Goal: Transaction & Acquisition: Purchase product/service

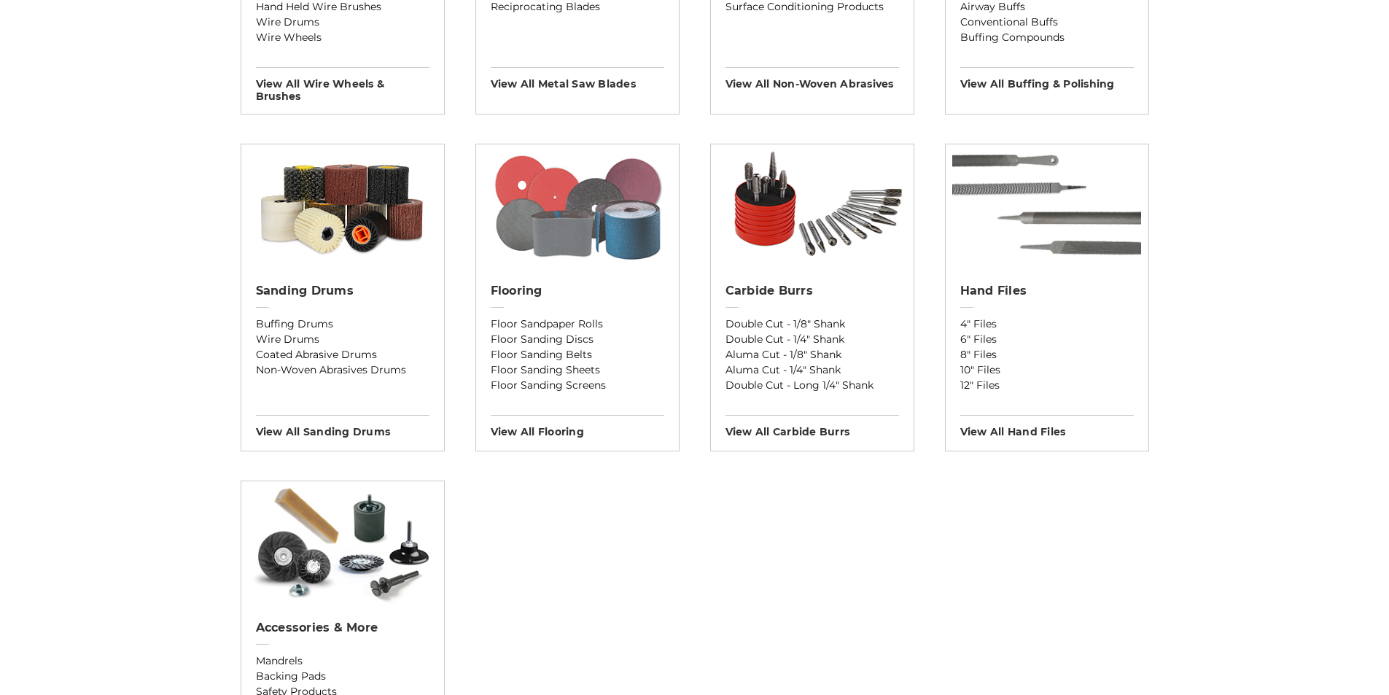
scroll to position [948, 0]
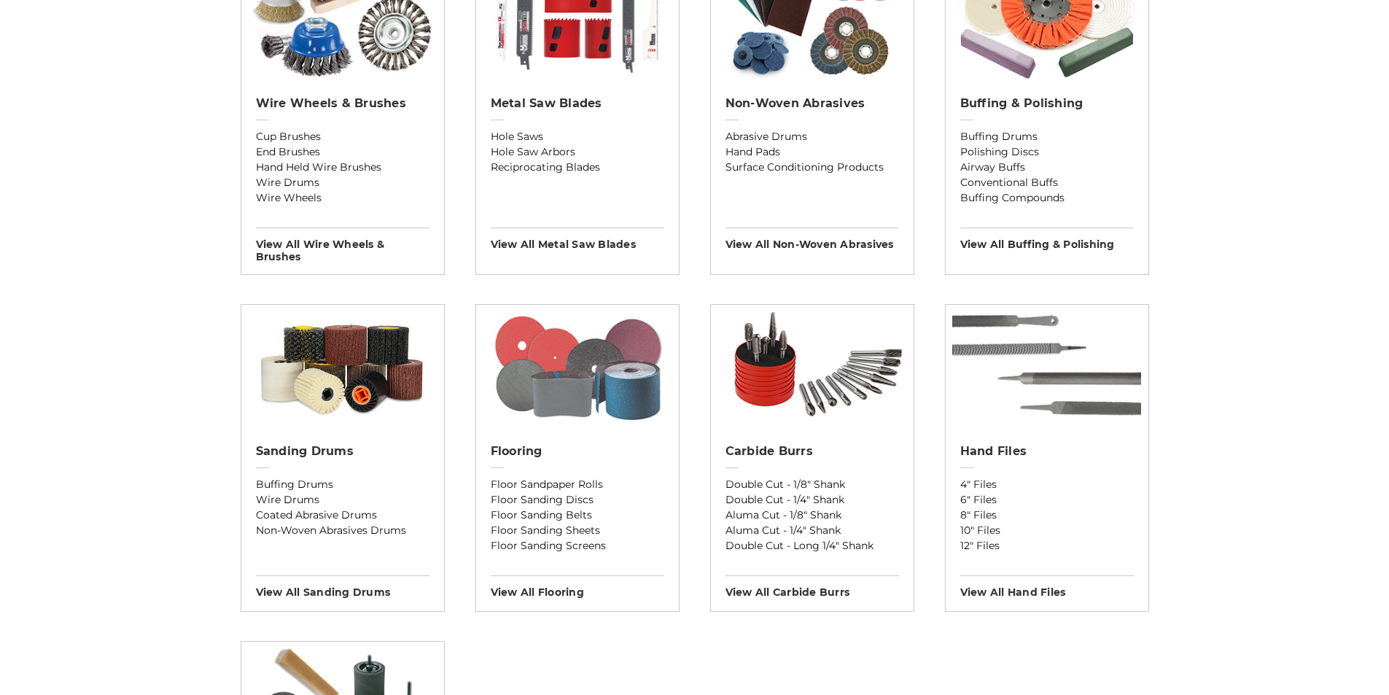
click at [534, 373] on img at bounding box center [577, 367] width 189 height 124
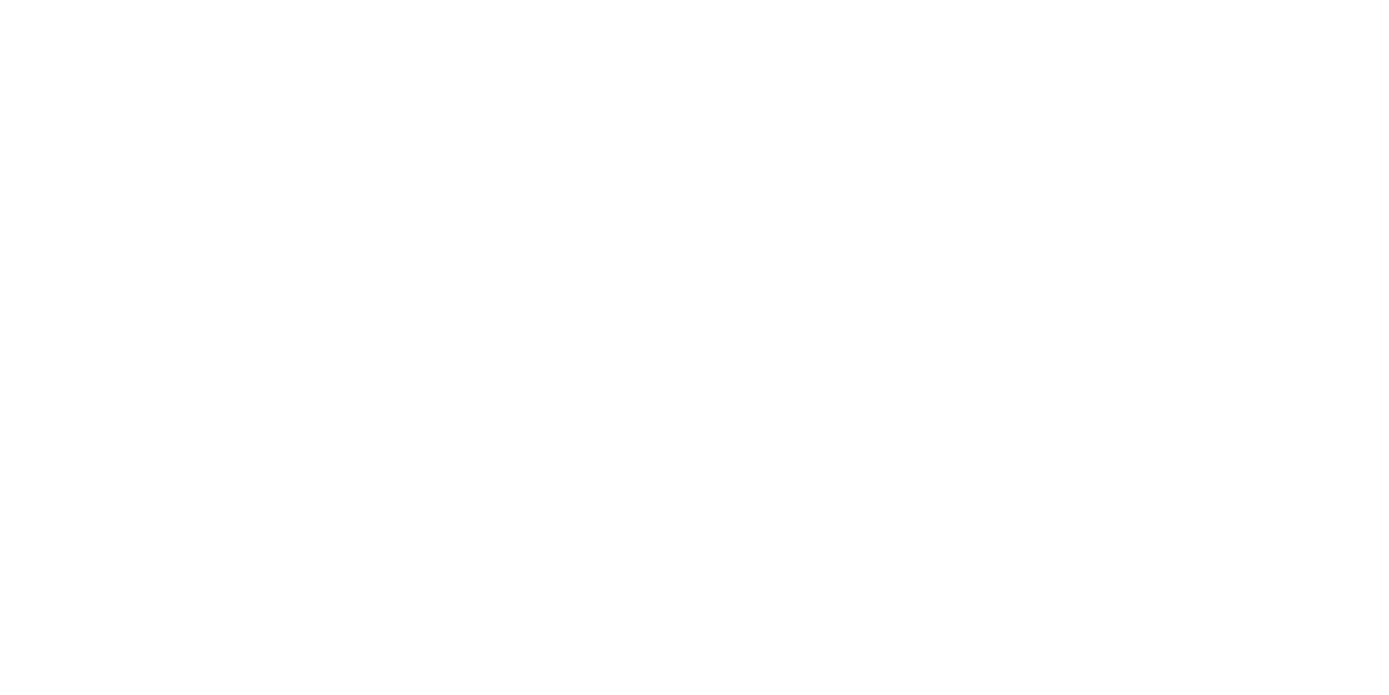
click at [0, 0] on html at bounding box center [0, 0] width 0 height 0
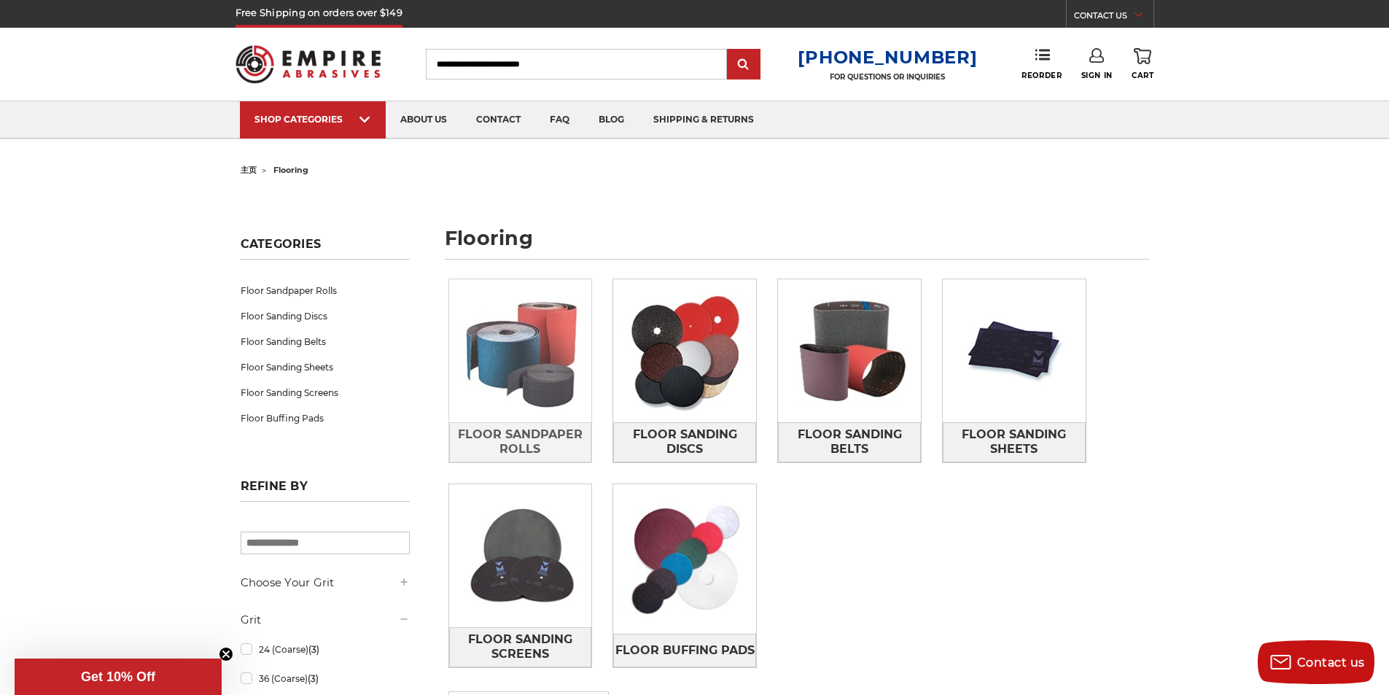
click at [559, 319] on img at bounding box center [520, 350] width 143 height 143
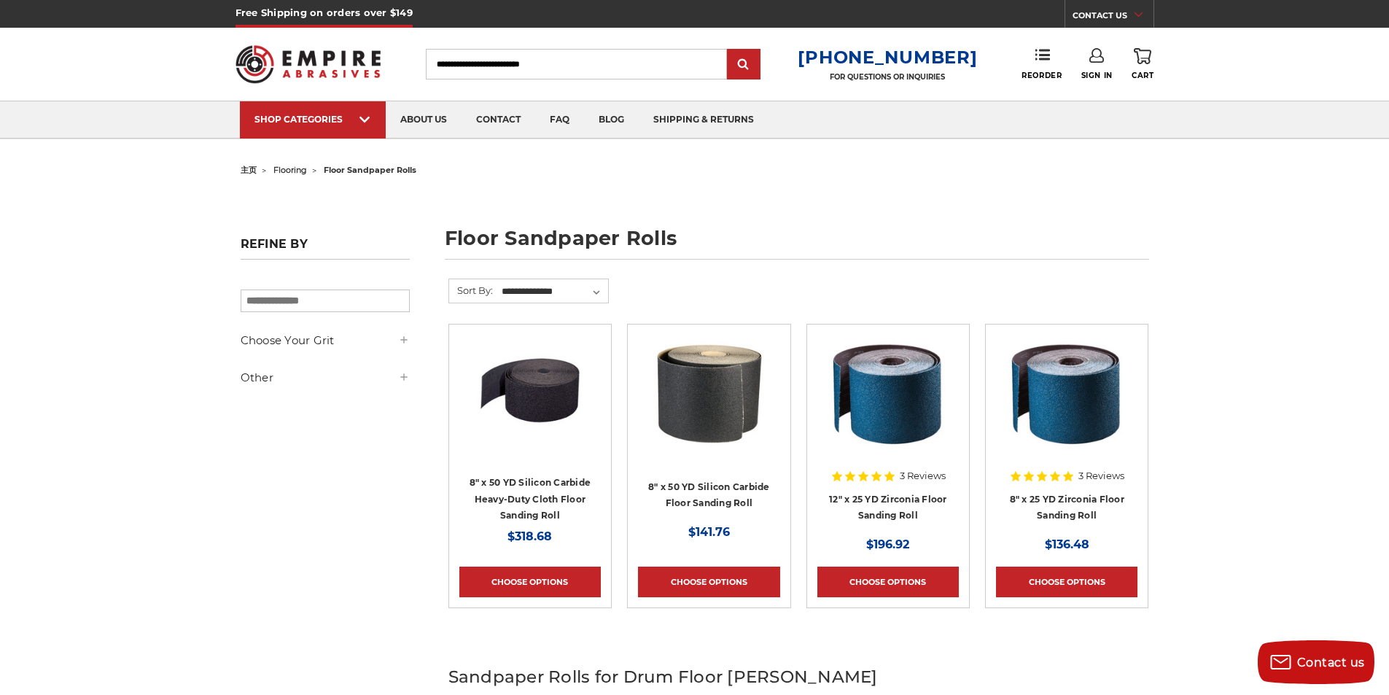
click at [561, 435] on img at bounding box center [530, 393] width 117 height 117
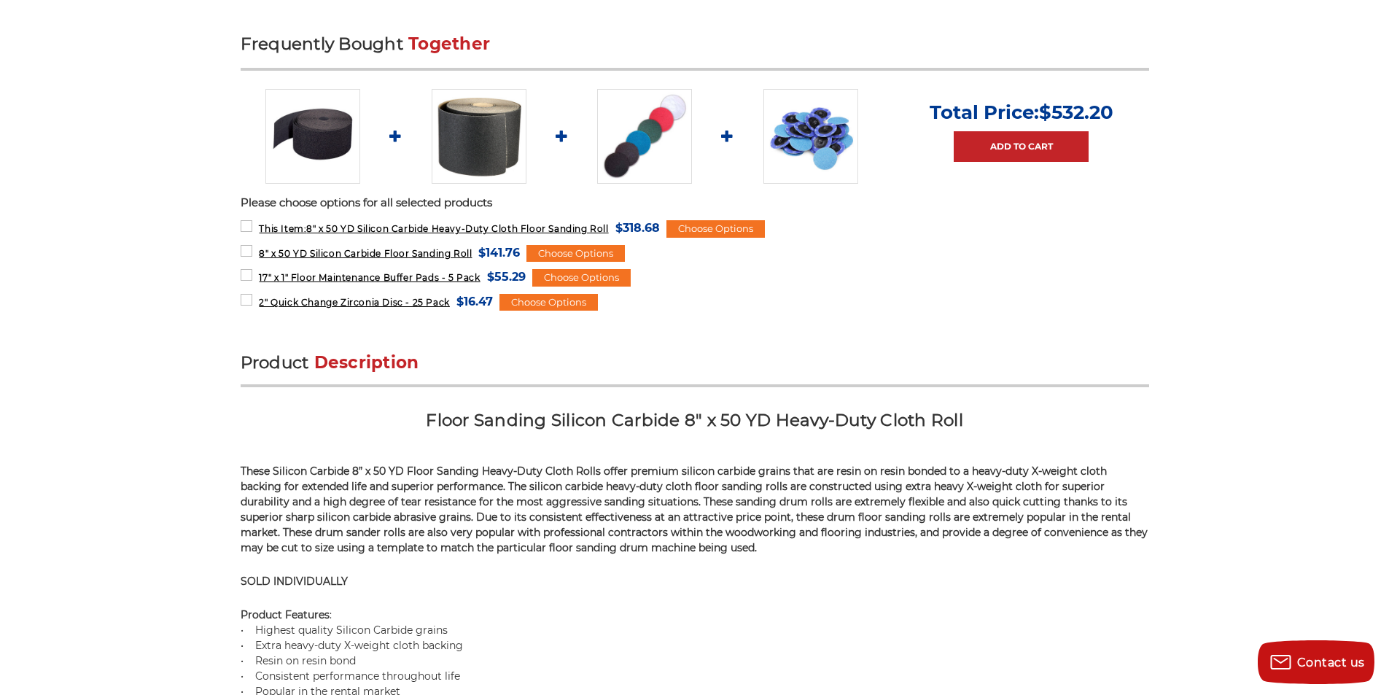
scroll to position [413, 0]
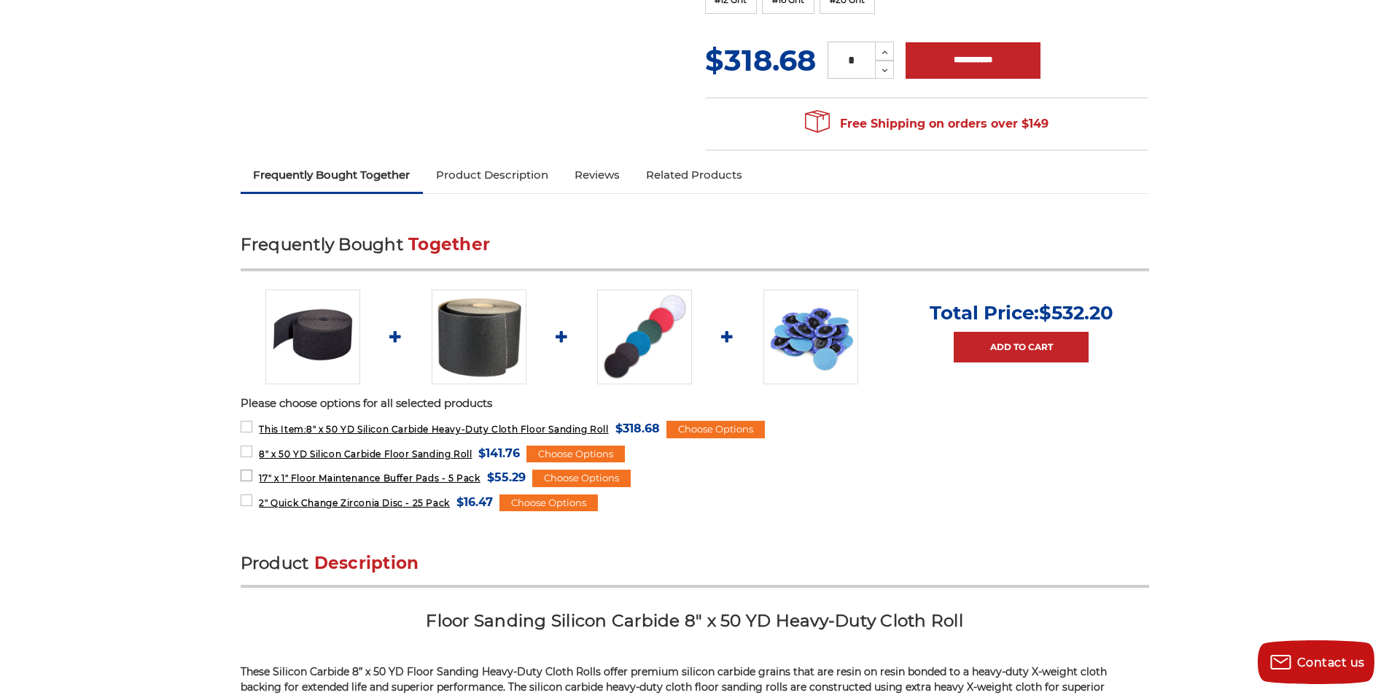
click at [327, 469] on label "17" x 1" Floor Maintenance Buffer Pads - 5 Pack MSRP: Was: Now: $55.29 (You sav…" at bounding box center [383, 477] width 285 height 20
click at [358, 483] on span "17" x 1" Floor Maintenance Buffer Pads - 5 Pack" at bounding box center [369, 477] width 221 height 11
click at [363, 472] on span "17" x 1" Floor Maintenance Buffer Pads - 5 Pack" at bounding box center [369, 477] width 221 height 11
click at [361, 483] on span "17" x 1" Floor Maintenance Buffer Pads - 5 Pack" at bounding box center [369, 477] width 221 height 11
click at [364, 505] on span "2" Quick Change Zirconia Disc - 25 Pack" at bounding box center [354, 502] width 190 height 11
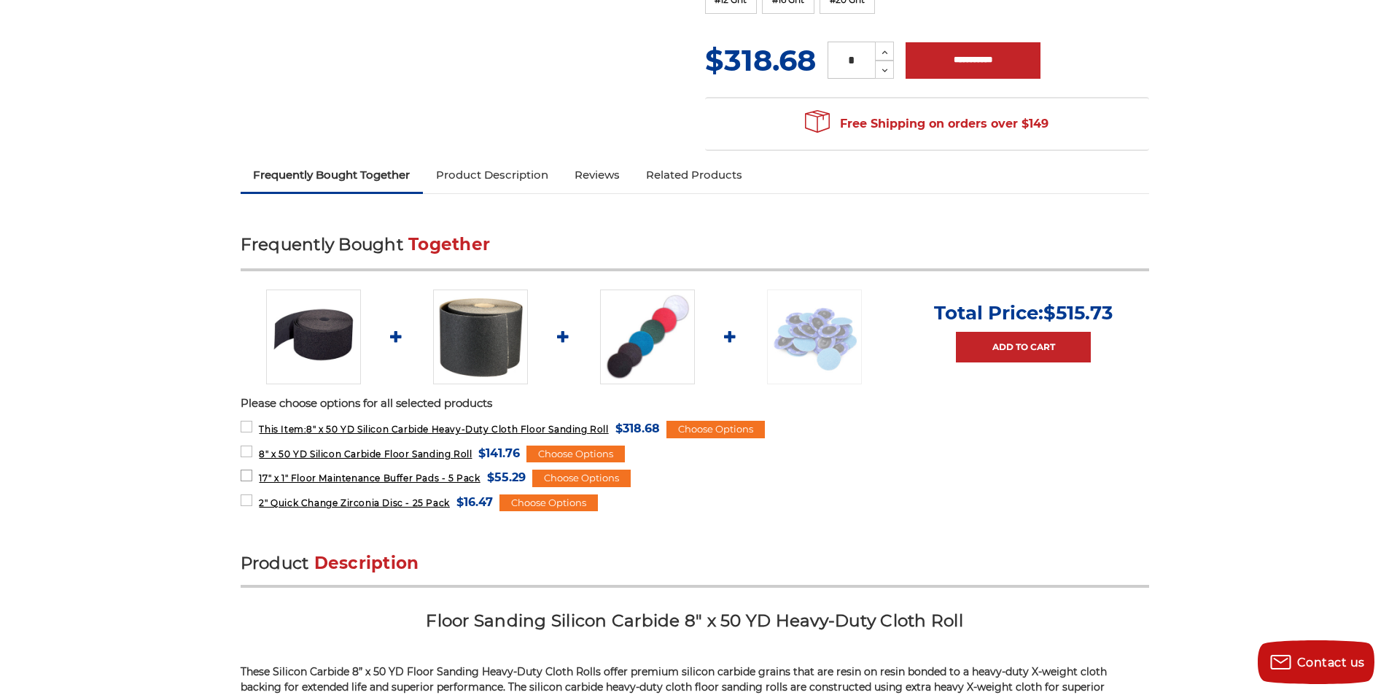
click at [372, 483] on span "17" x 1" Floor Maintenance Buffer Pads - 5 Pack" at bounding box center [369, 477] width 221 height 11
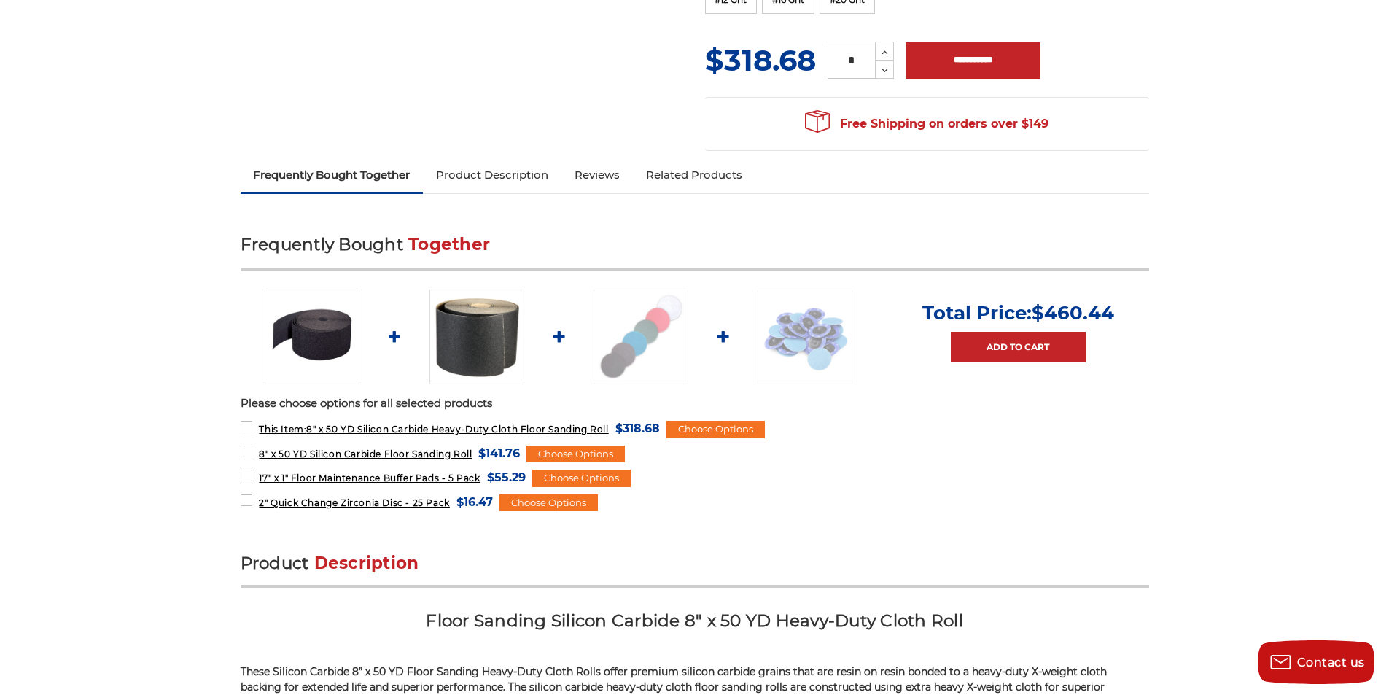
click at [268, 472] on span "17" x 1" Floor Maintenance Buffer Pads - 5 Pack" at bounding box center [369, 477] width 221 height 11
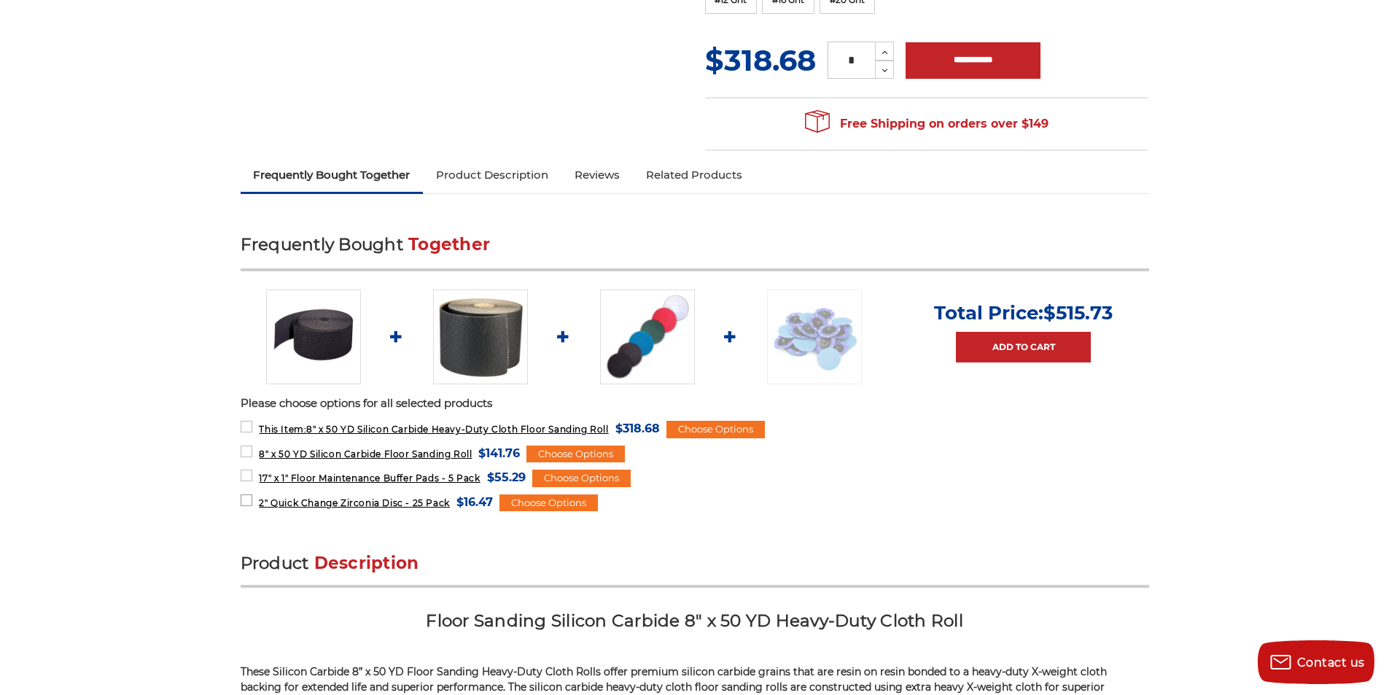
click at [254, 505] on label "2" Quick Change Zirconia Disc - 25 Pack MSRP: Was: Now: $16.47 (You save )" at bounding box center [367, 502] width 252 height 20
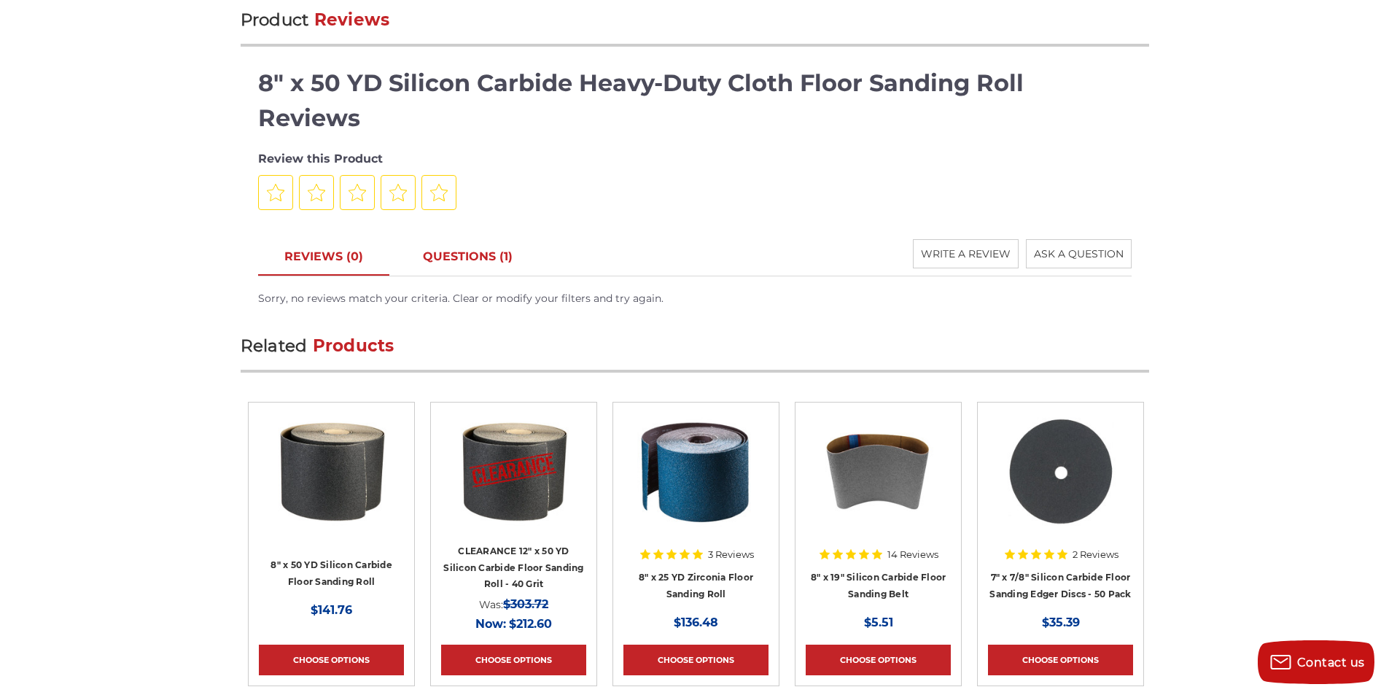
scroll to position [1604, 0]
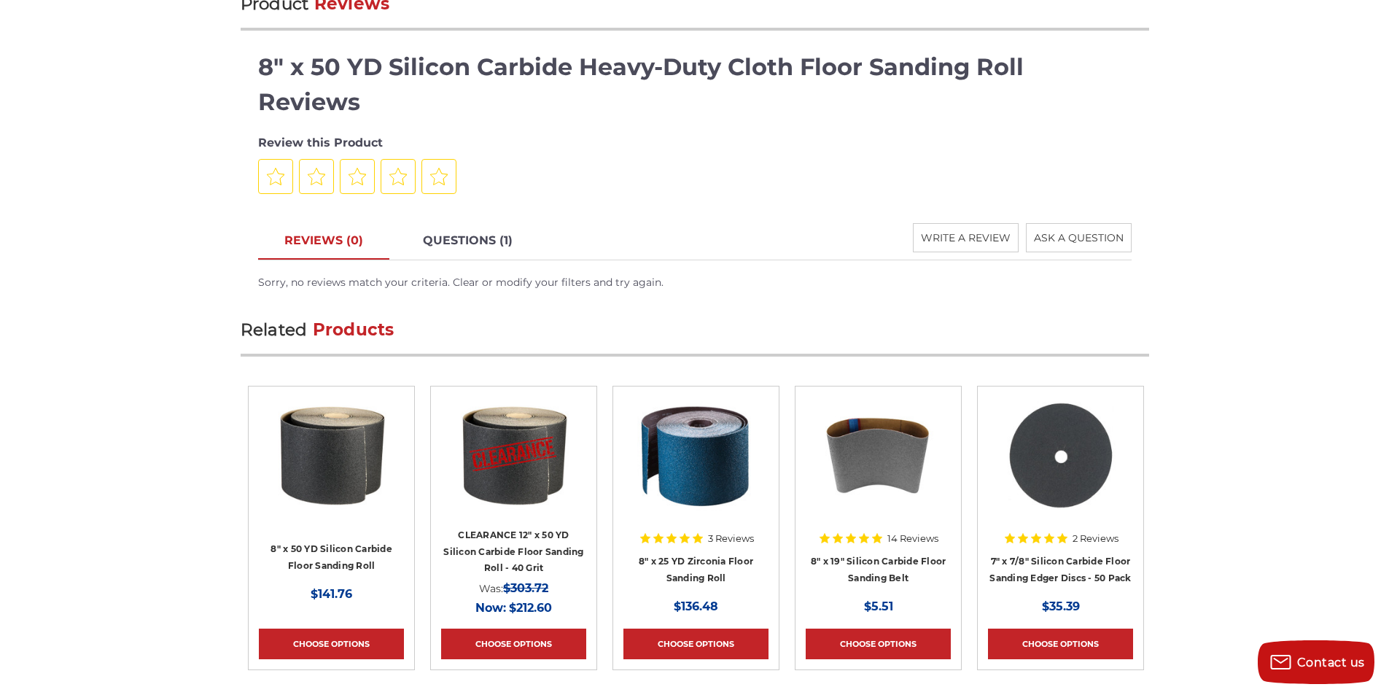
click at [486, 431] on img at bounding box center [514, 455] width 117 height 117
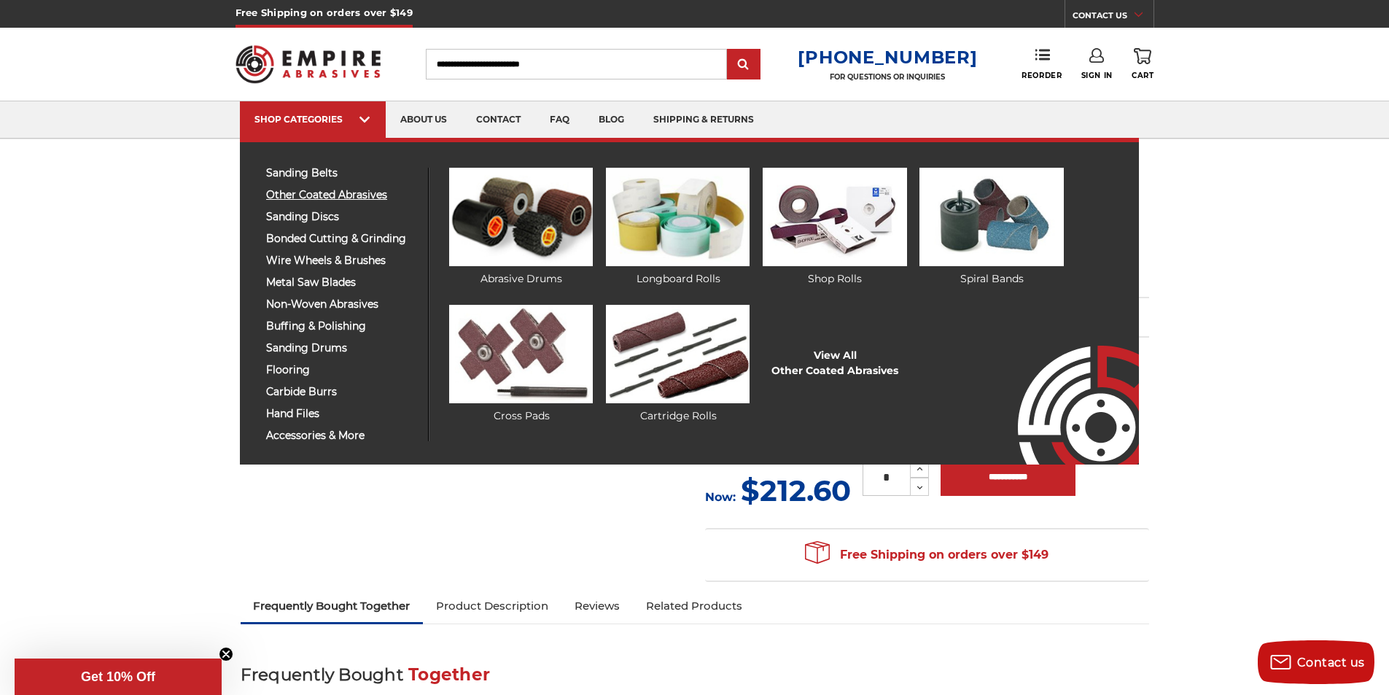
click at [316, 198] on span "other coated abrasives" at bounding box center [341, 195] width 151 height 11
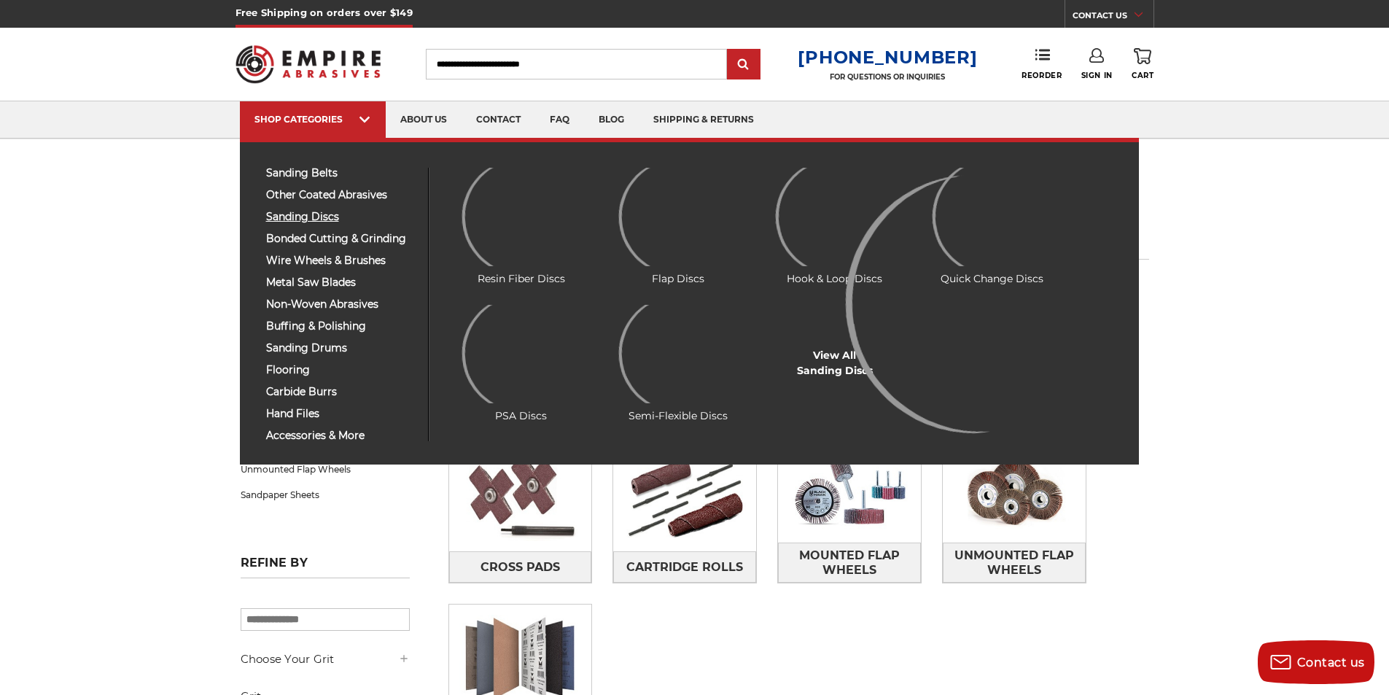
click at [314, 217] on span "sanding discs" at bounding box center [341, 216] width 151 height 11
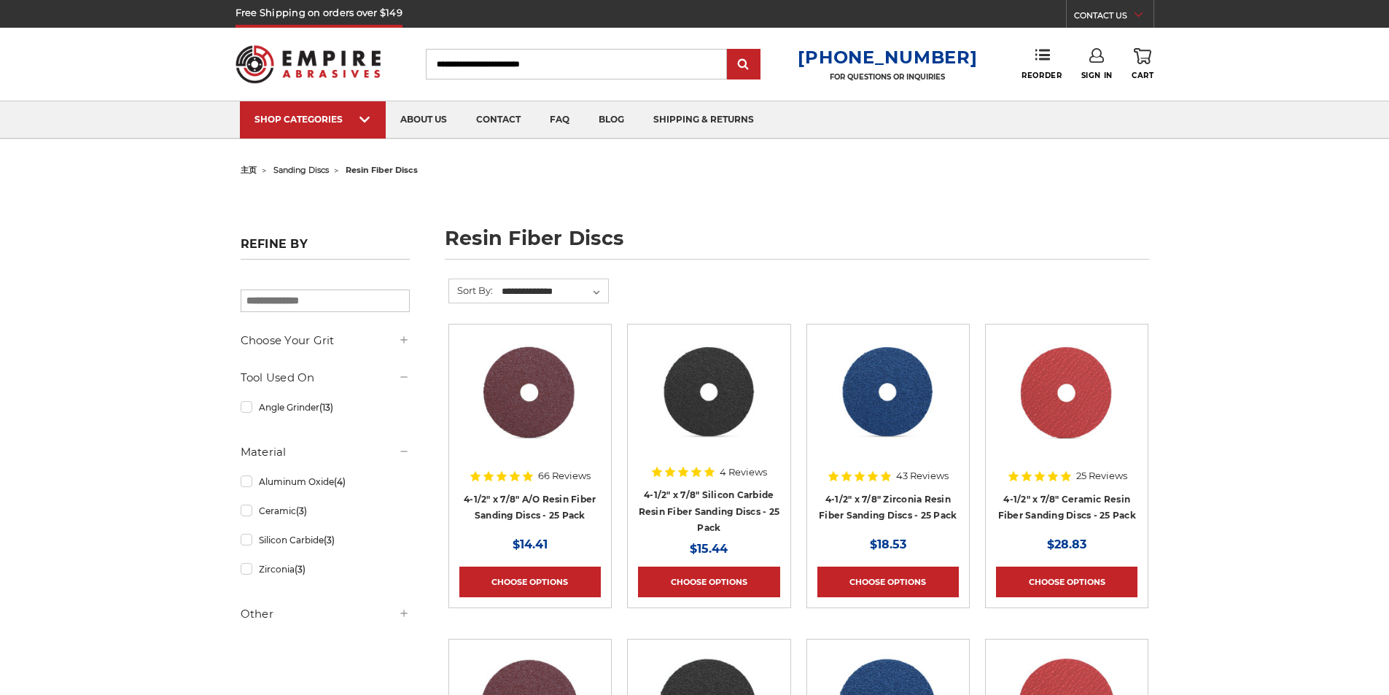
click at [529, 370] on img at bounding box center [530, 393] width 119 height 117
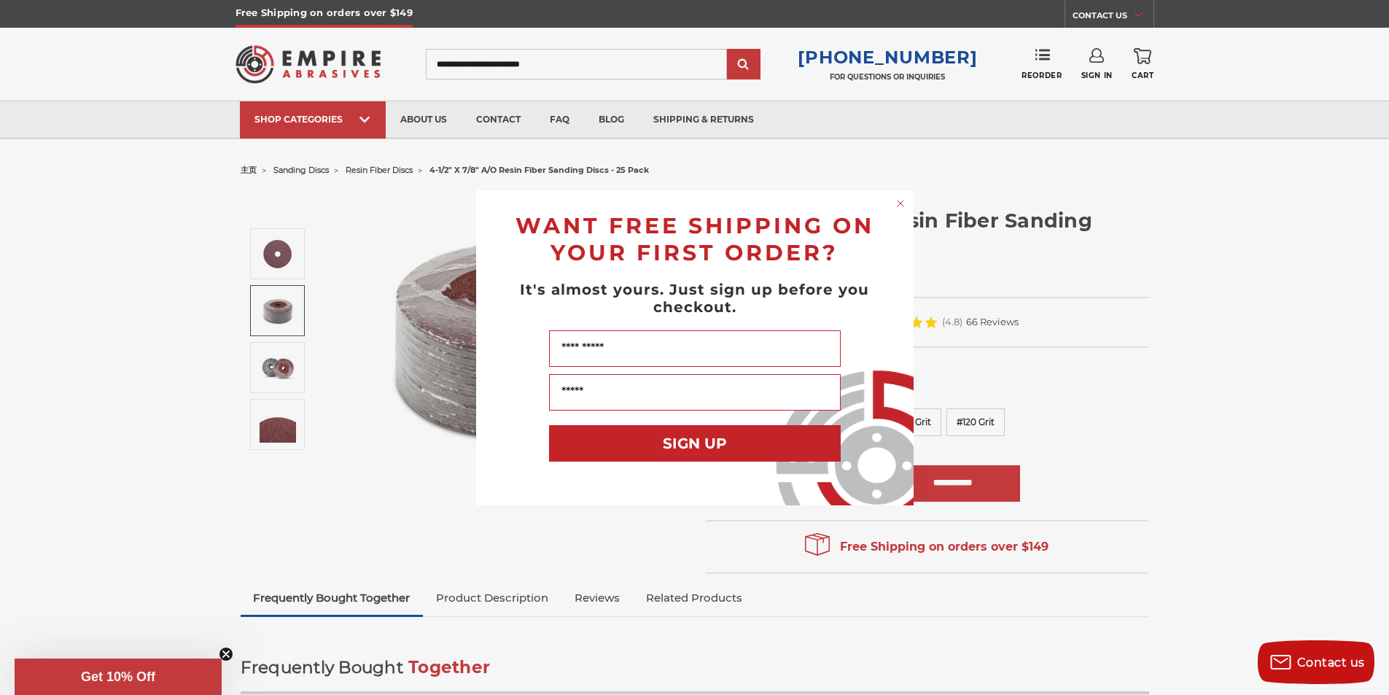
click at [902, 203] on circle "Close dialog" at bounding box center [900, 203] width 14 height 14
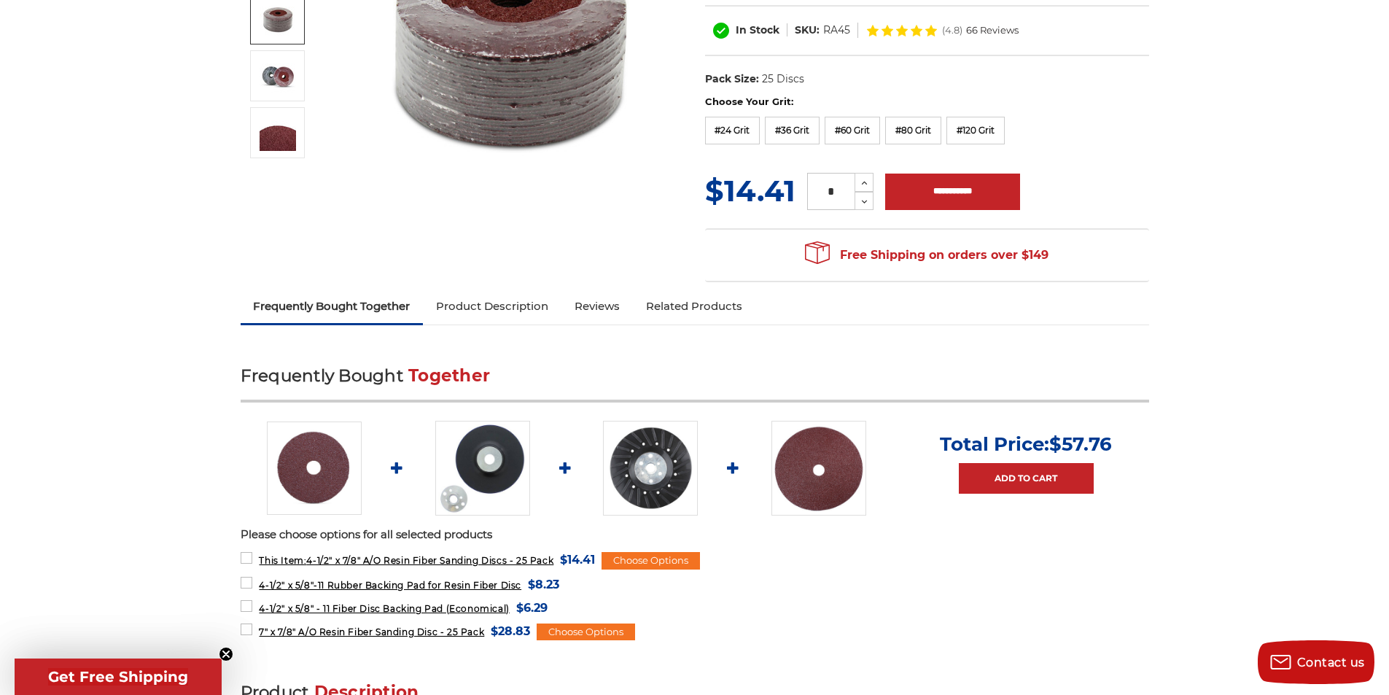
click at [504, 297] on link "Product Description" at bounding box center [492, 306] width 139 height 32
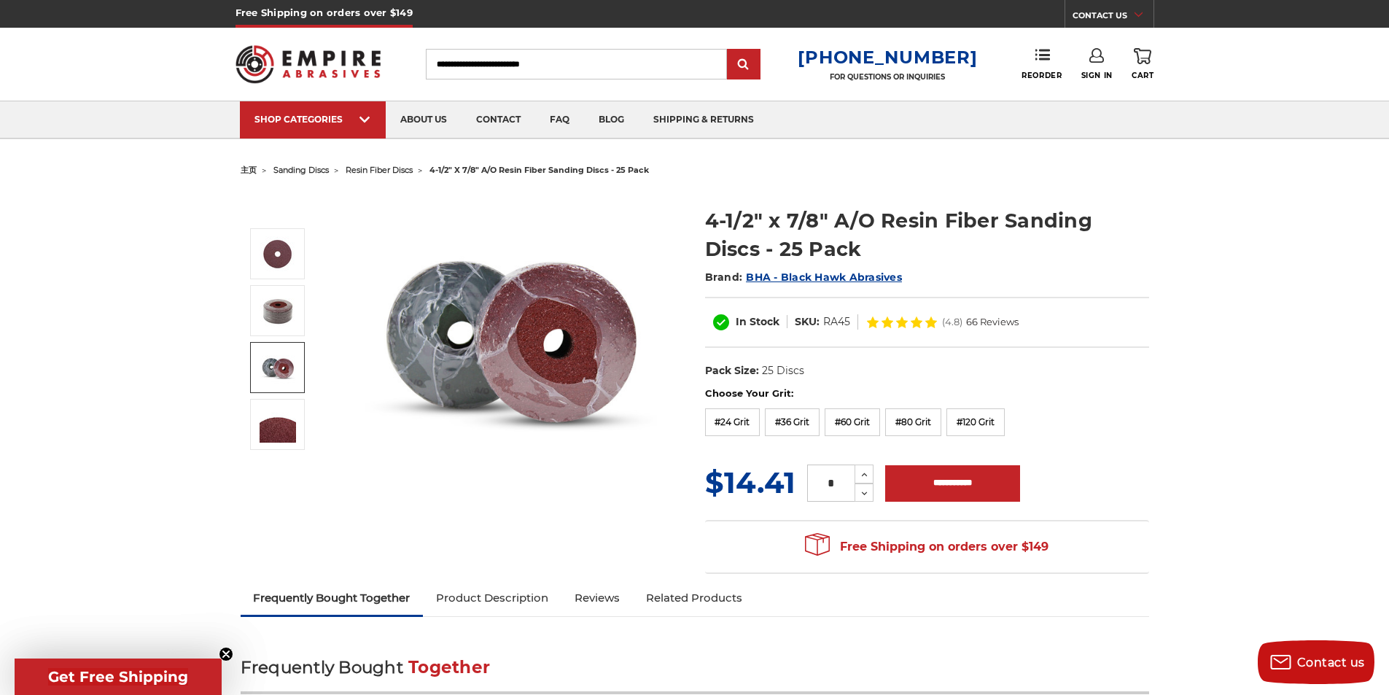
click at [482, 610] on link "Product Description" at bounding box center [492, 598] width 139 height 32
click at [450, 599] on link "Product Description" at bounding box center [492, 598] width 139 height 32
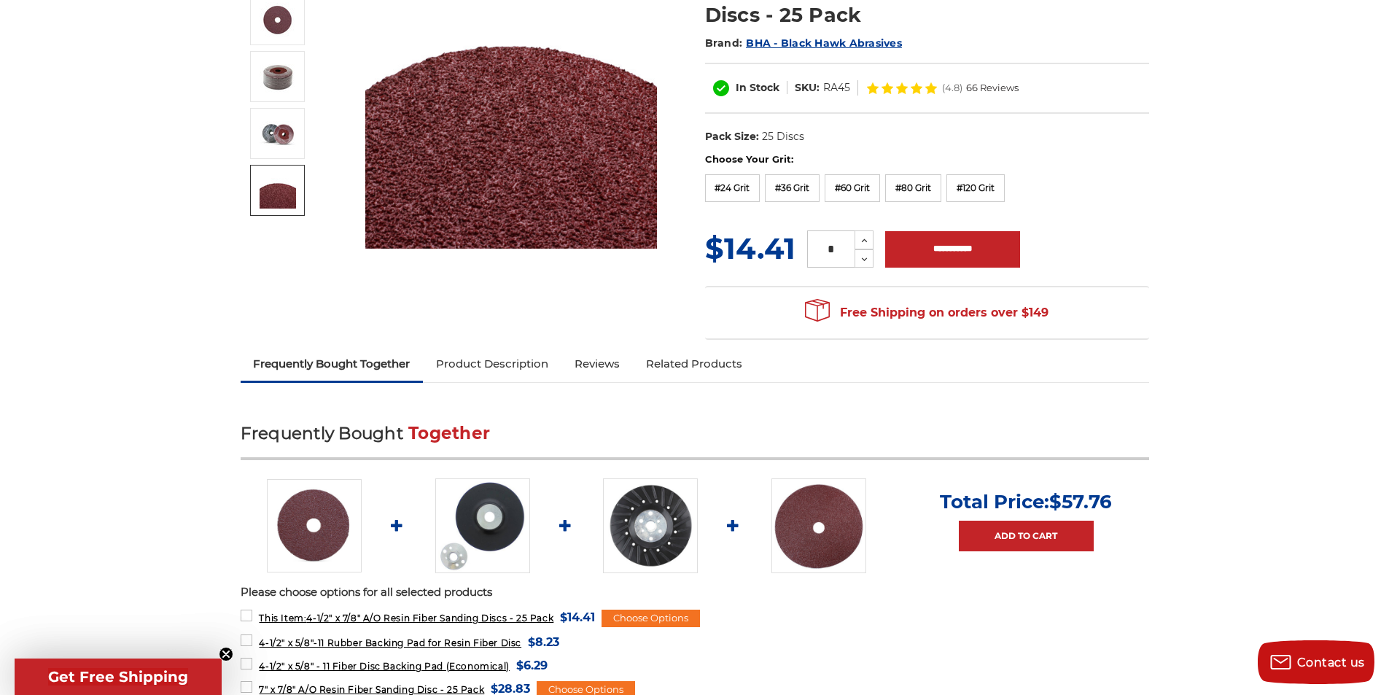
scroll to position [365, 0]
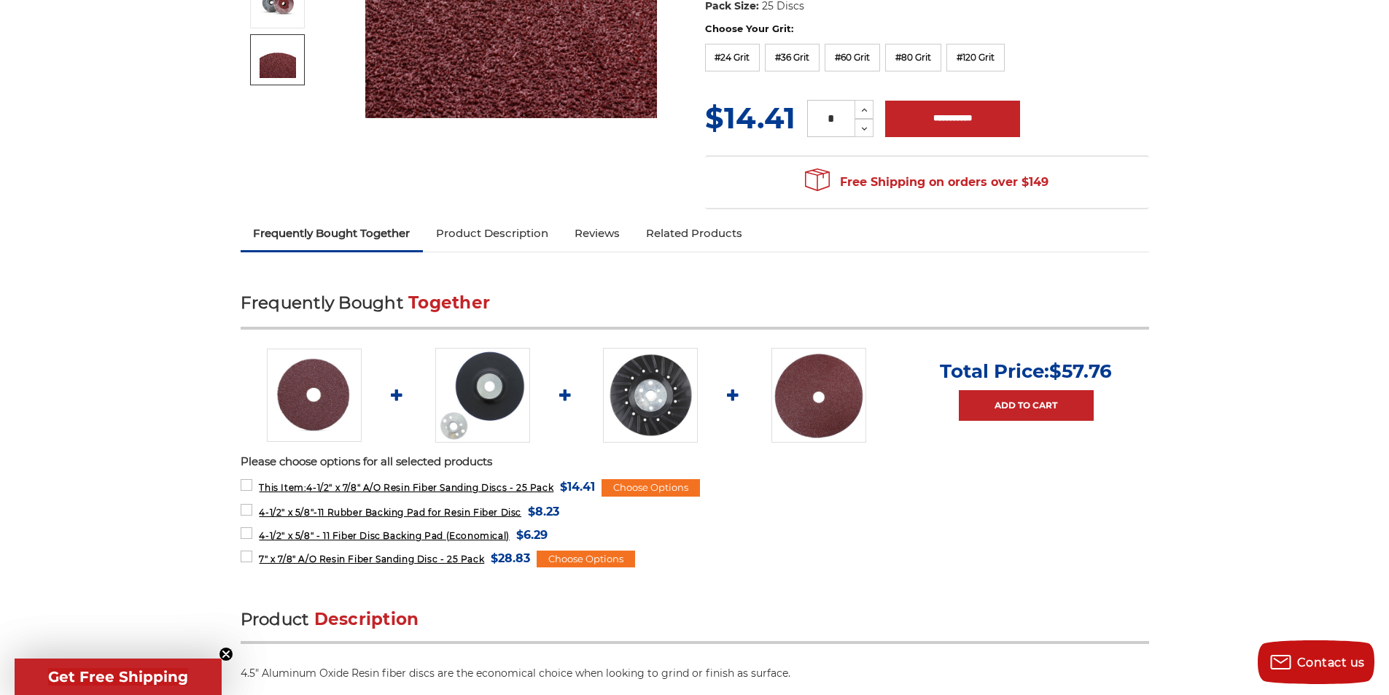
click at [727, 218] on link "Related Products" at bounding box center [694, 233] width 122 height 32
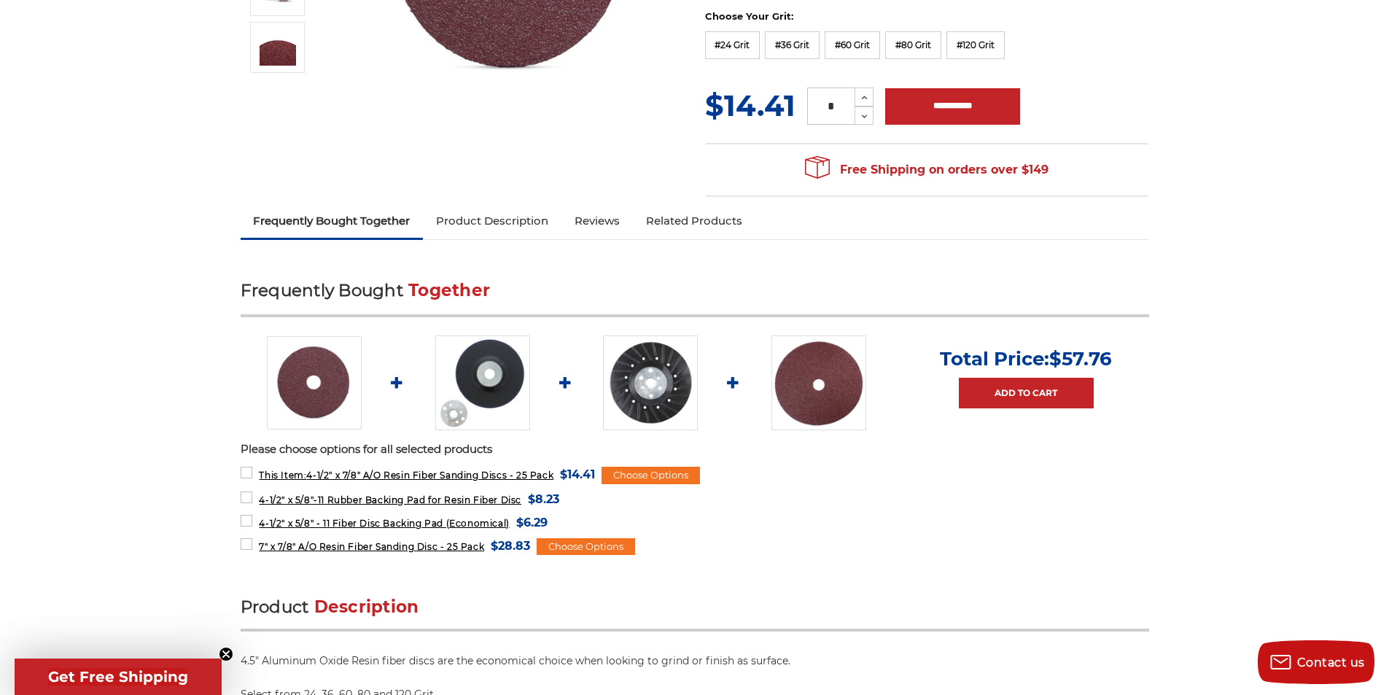
scroll to position [384, 0]
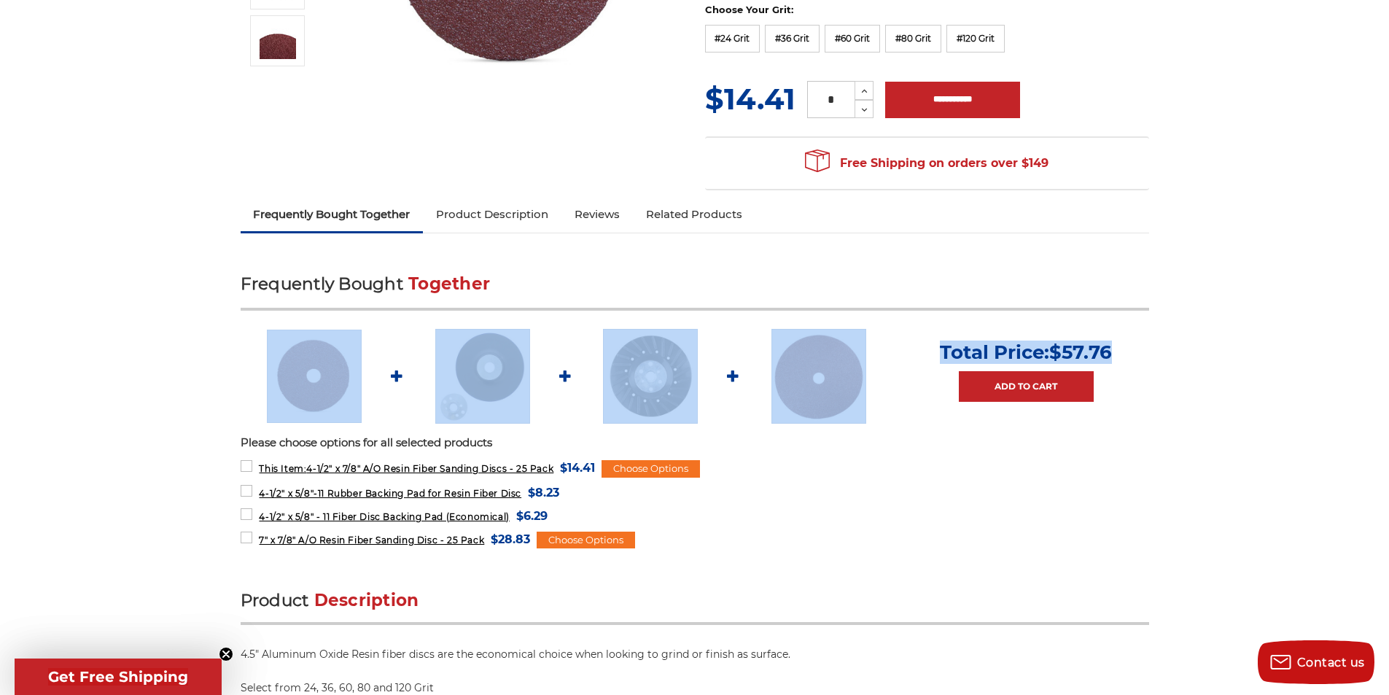
drag, startPoint x: 195, startPoint y: 316, endPoint x: 1225, endPoint y: 389, distance: 1032.2
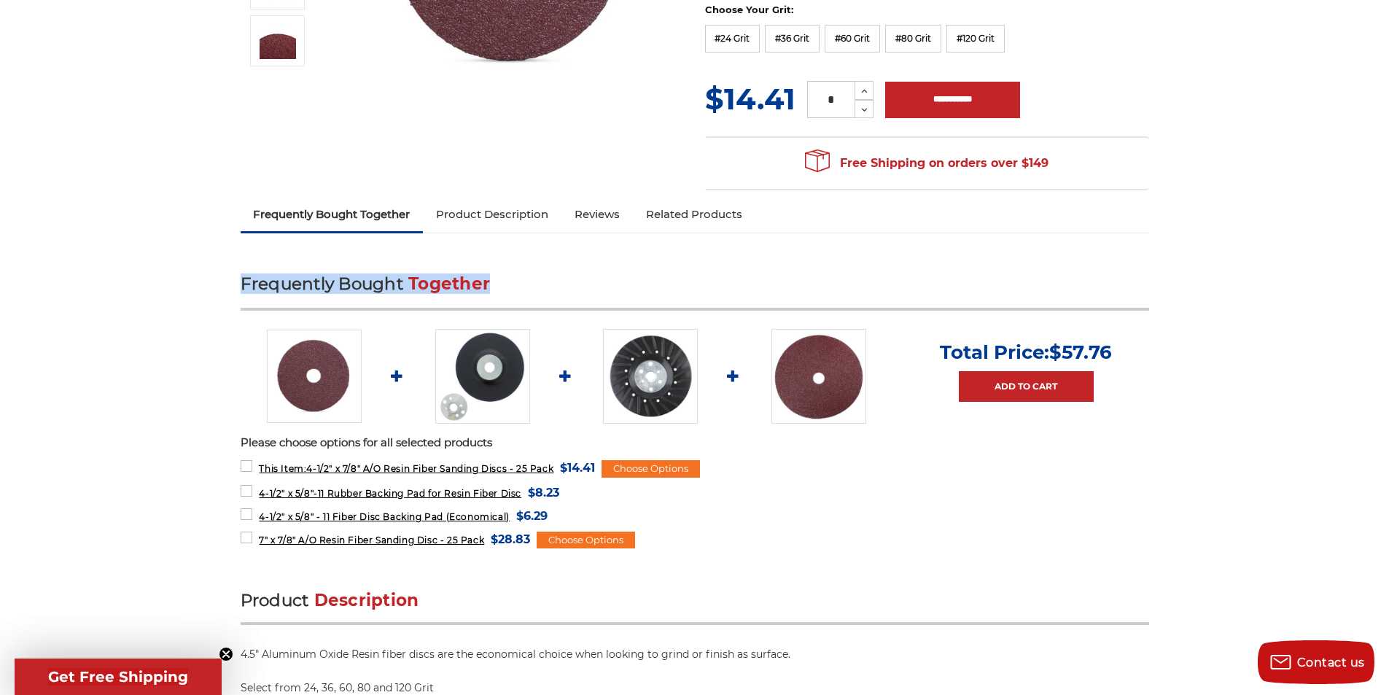
copy h2 "Frequently Bought Together"
drag, startPoint x: 542, startPoint y: 278, endPoint x: 221, endPoint y: 246, distance: 323.1
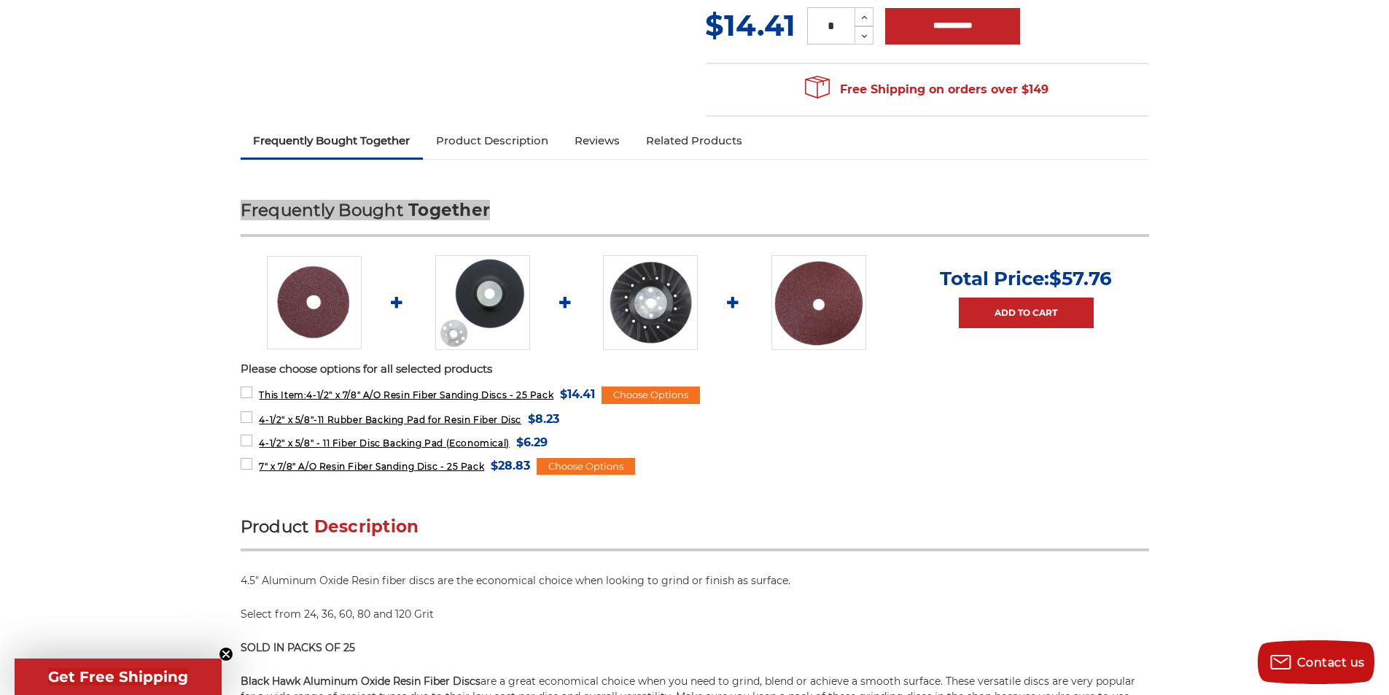
scroll to position [437, 0]
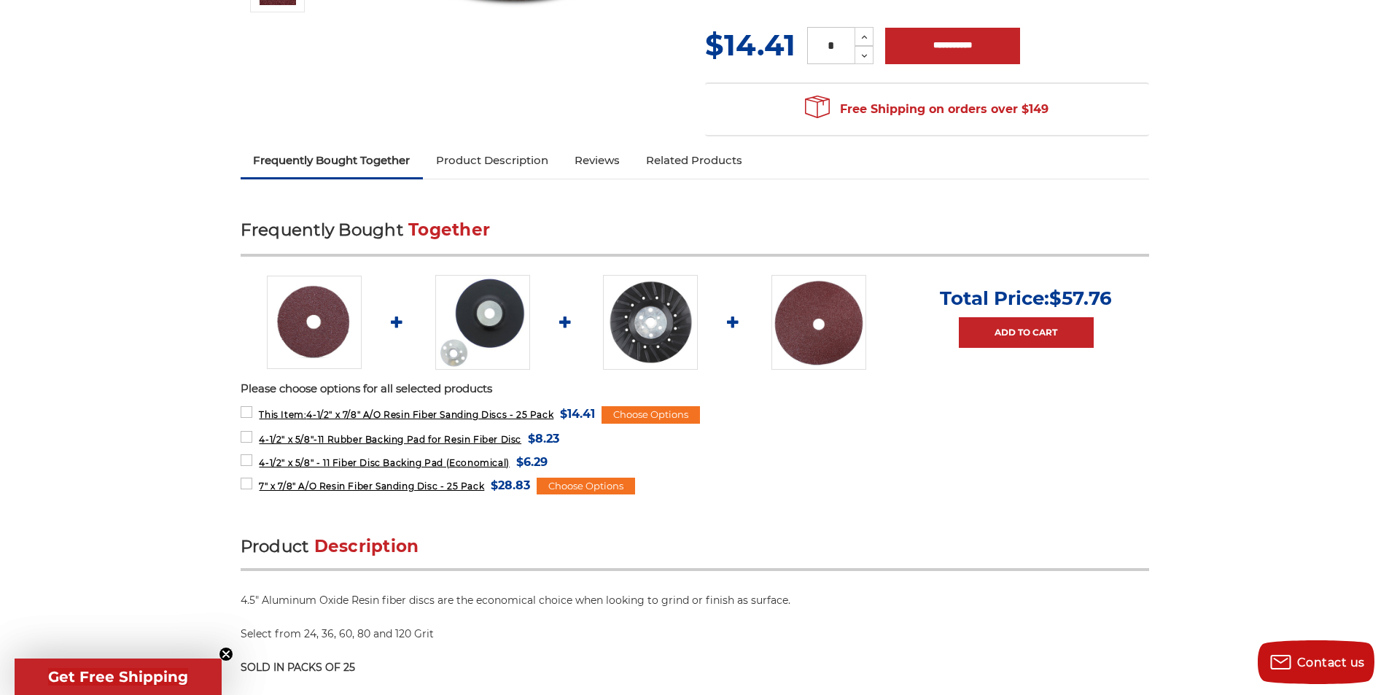
click at [597, 470] on ul "This Item: 4-1/2" x 7/8" A/O Resin Fiber Sanding Discs - 25 Pack MSRP: Was: Now…" at bounding box center [695, 449] width 909 height 90
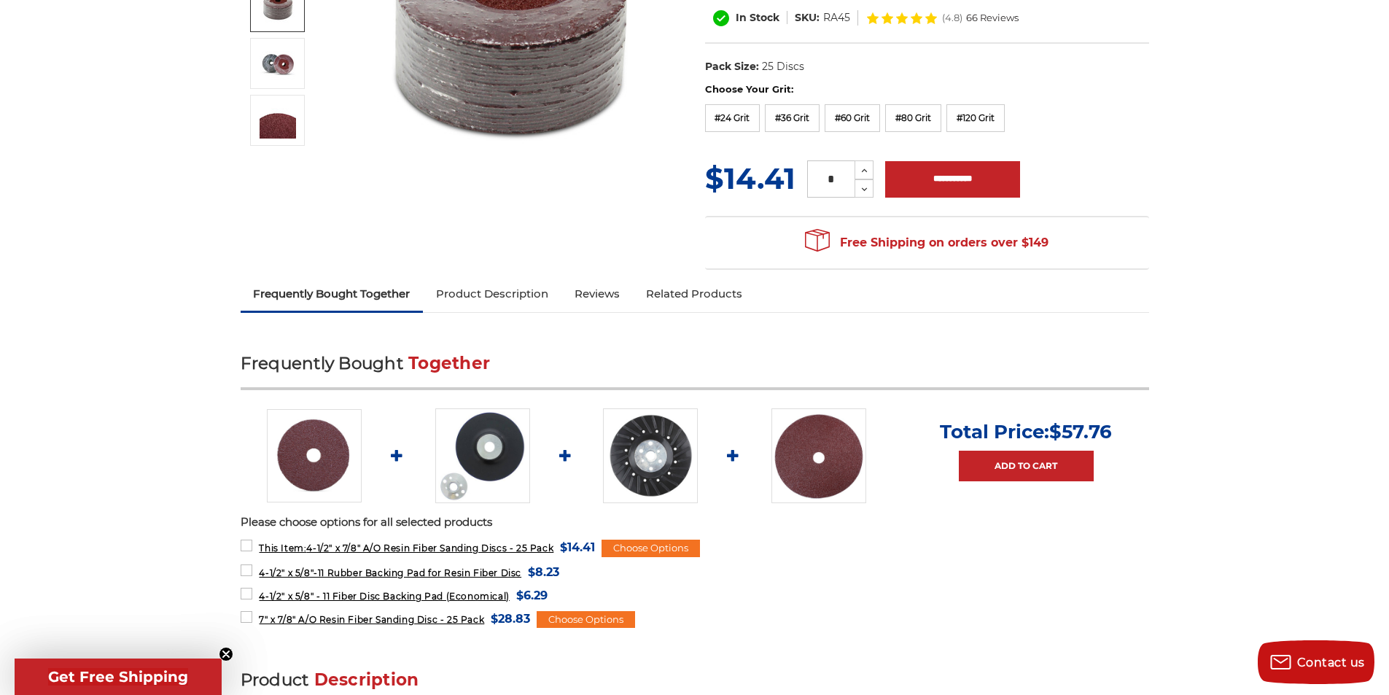
scroll to position [292, 0]
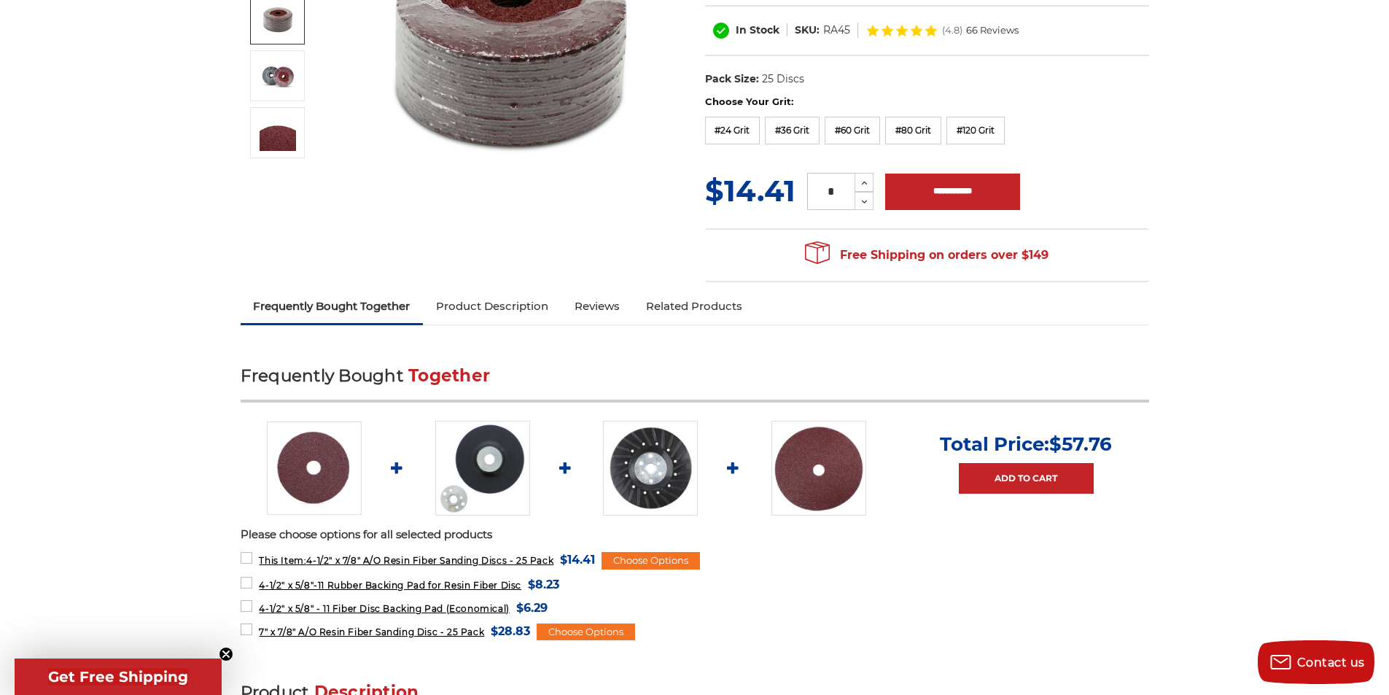
click at [588, 314] on link "Reviews" at bounding box center [596, 306] width 71 height 32
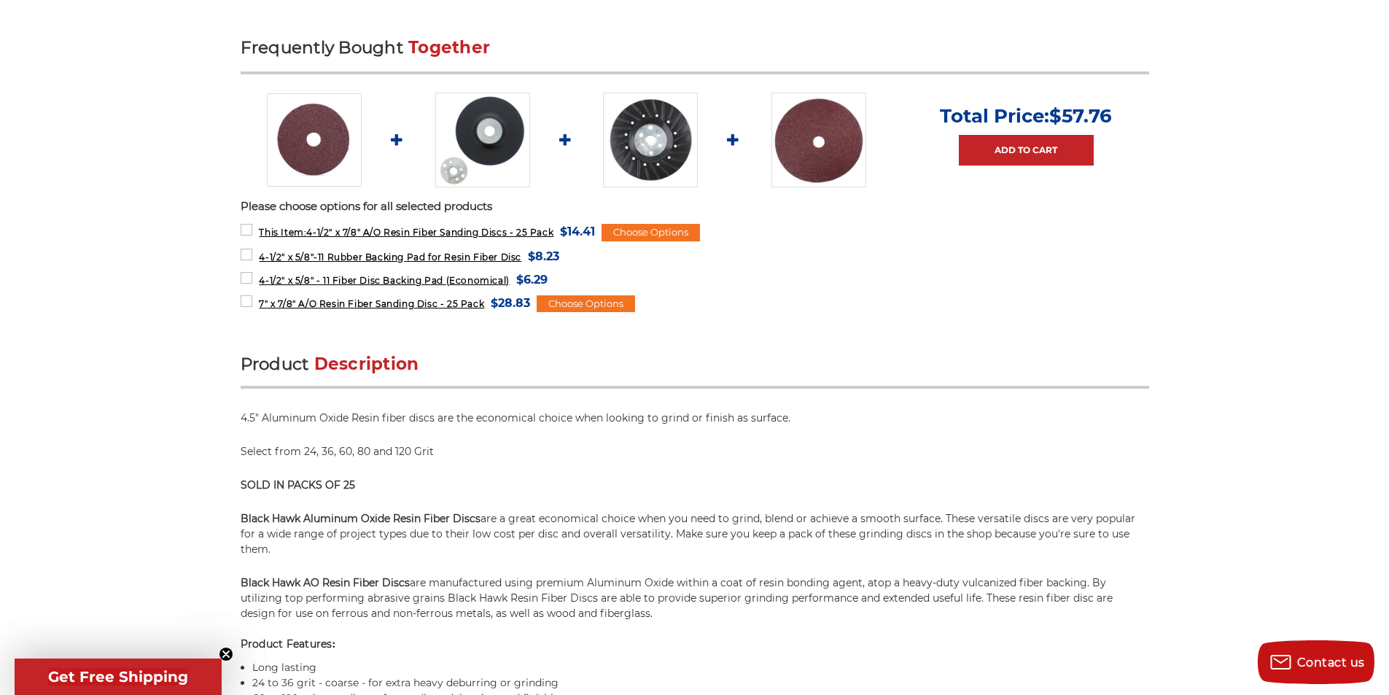
scroll to position [109, 0]
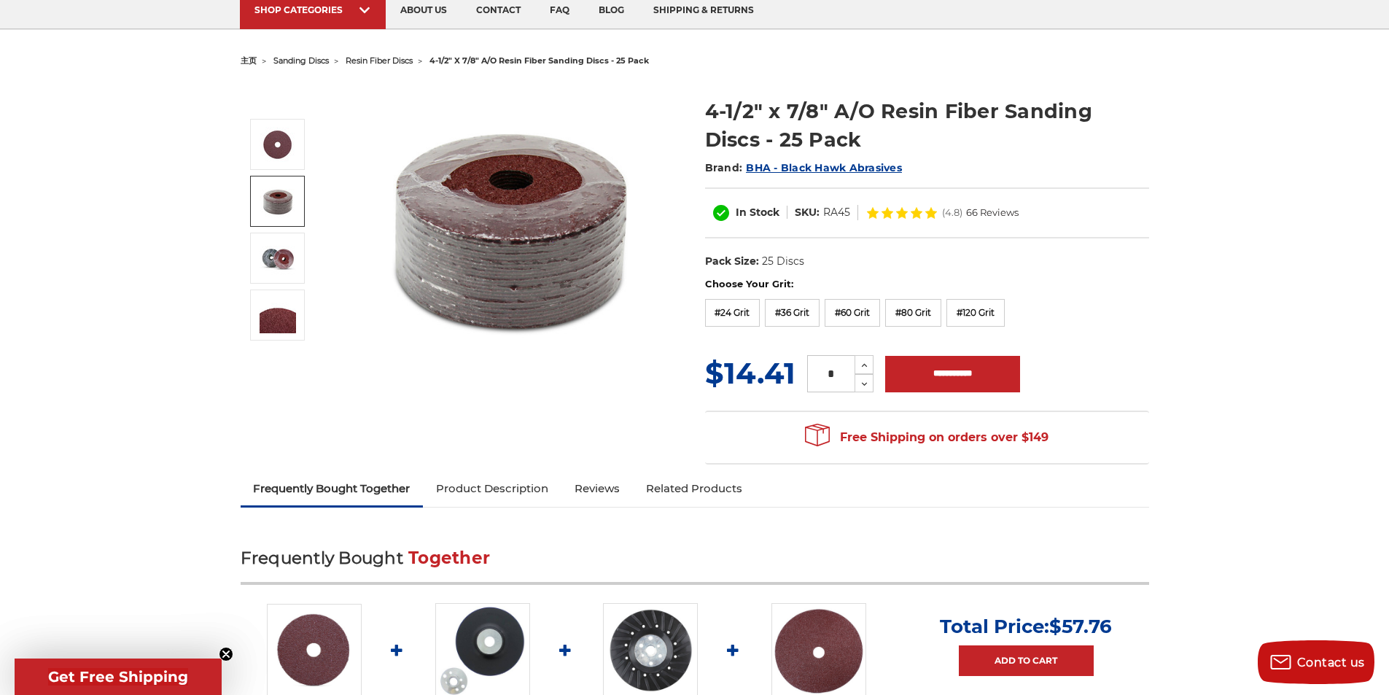
click at [482, 469] on div "4-1/2" x 7/8" A/O Resin Fiber Sanding Discs - 25 Pack Brand: BHA - Black Hawk A…" at bounding box center [694, 271] width 929 height 401
click at [486, 502] on link "Product Description" at bounding box center [492, 488] width 139 height 32
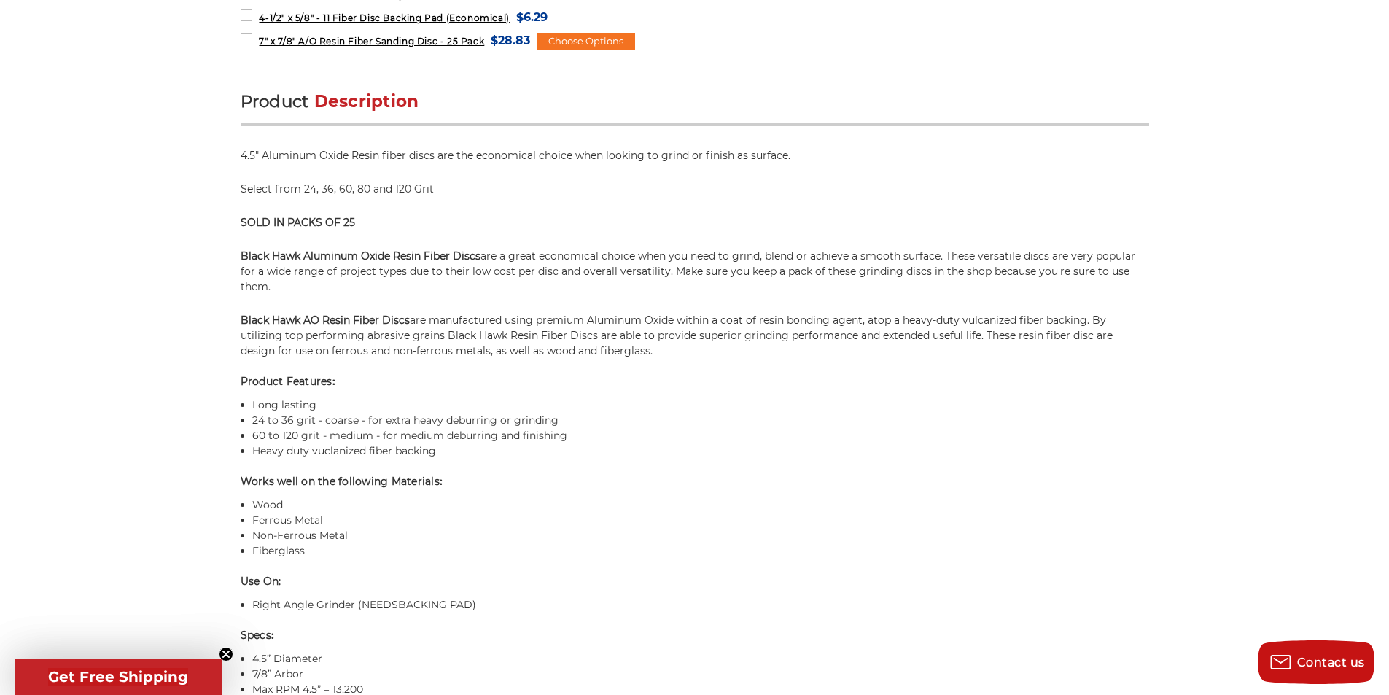
scroll to position [957, 0]
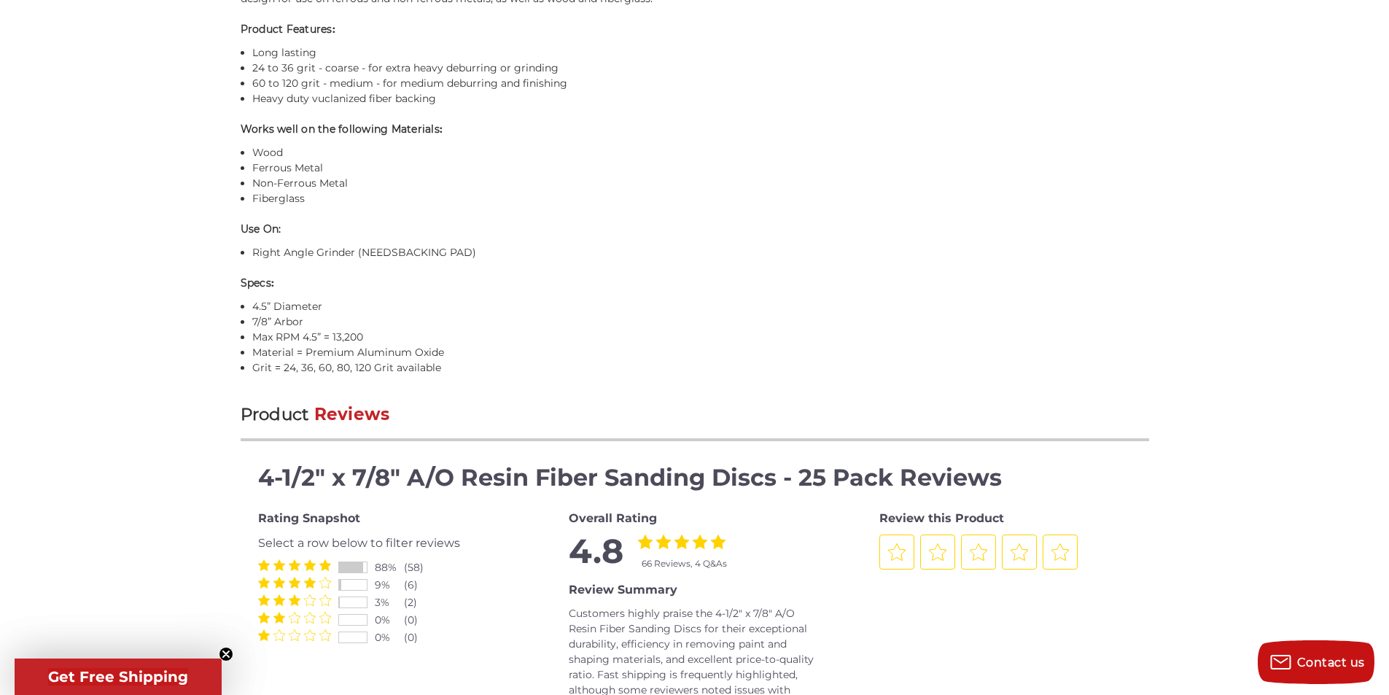
scroll to position [1322, 0]
